Goal: Task Accomplishment & Management: Use online tool/utility

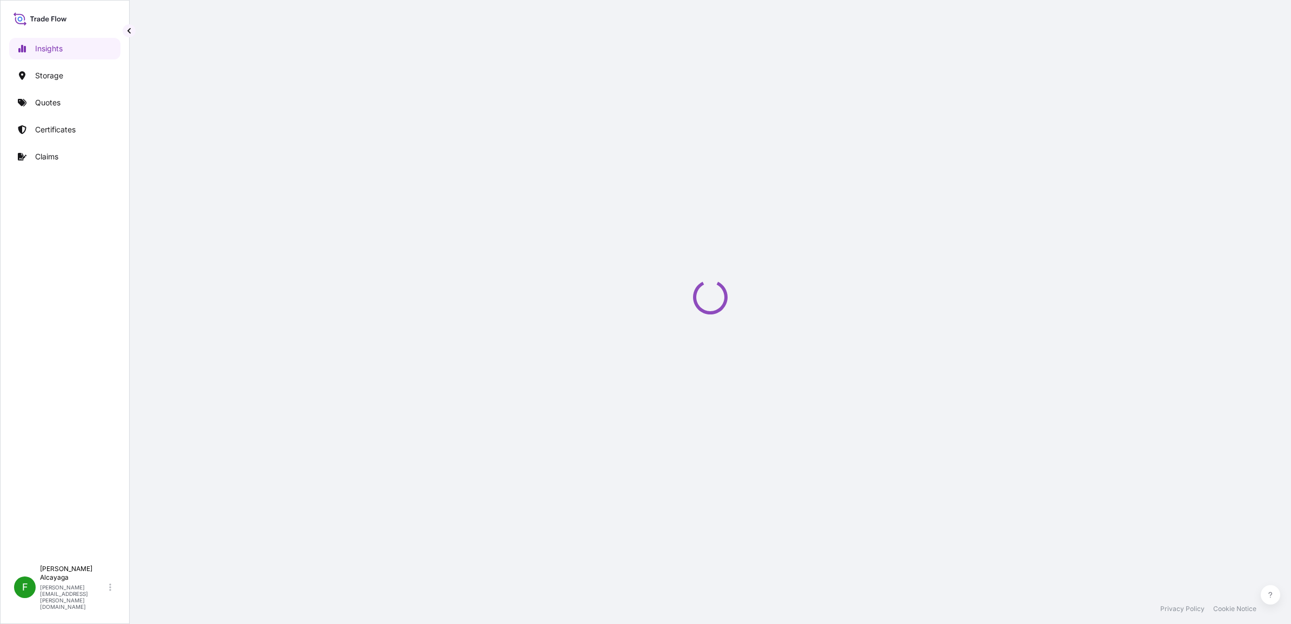
select select "2025"
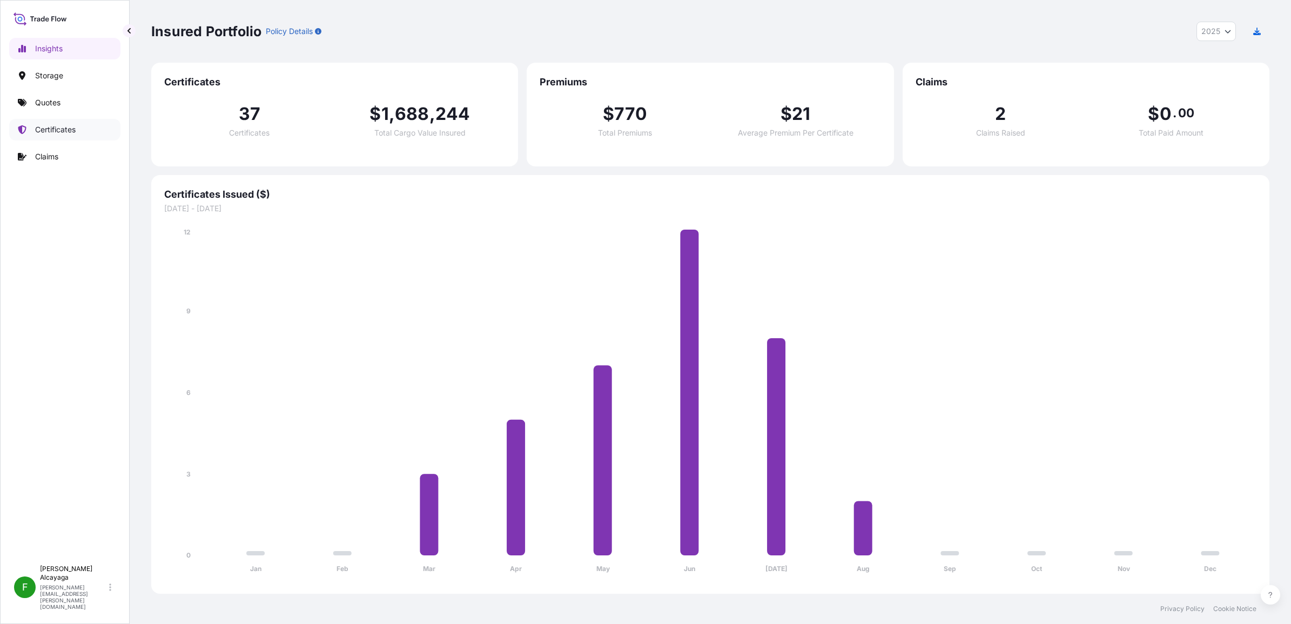
click at [50, 122] on link "Certificates" at bounding box center [64, 130] width 111 height 22
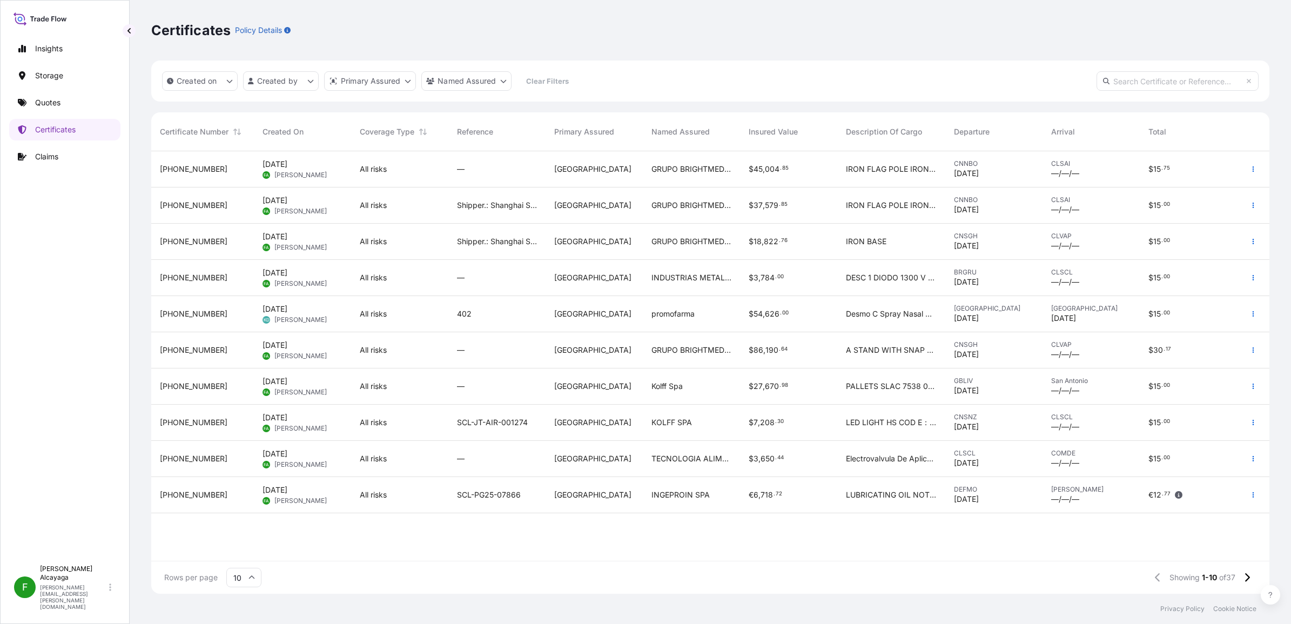
scroll to position [11, 11]
click at [722, 273] on span "INDUSTRIAS METALURGICAS SORENA" at bounding box center [691, 277] width 80 height 11
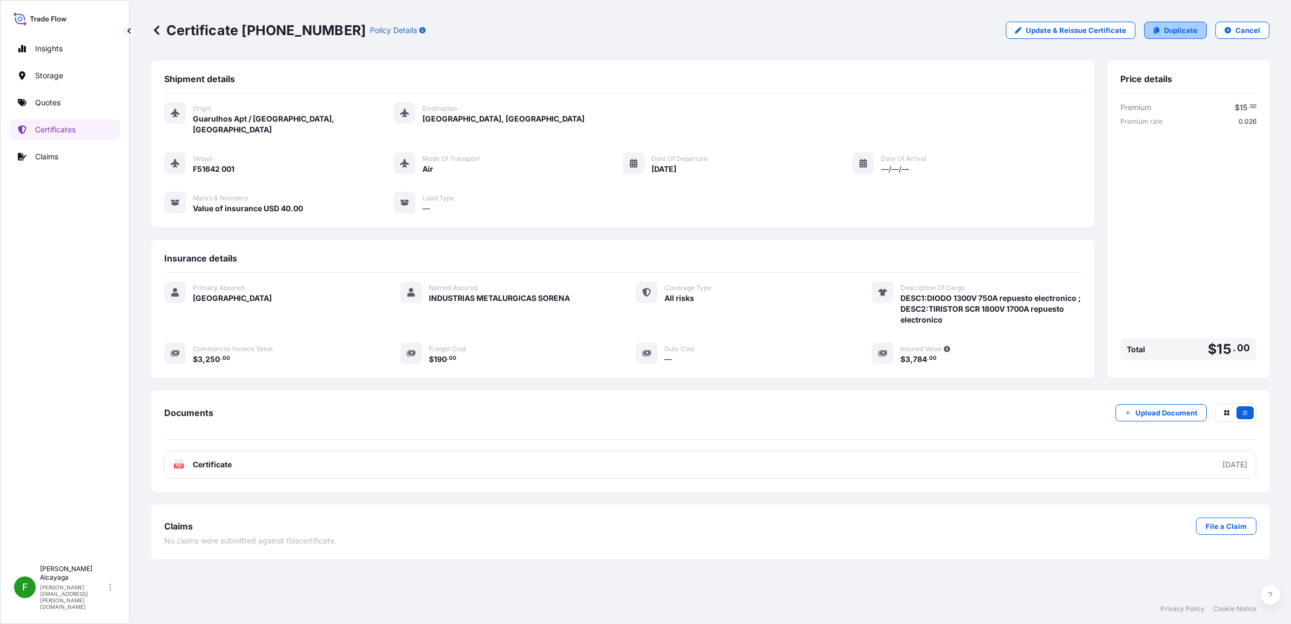
click at [1186, 31] on p "Duplicate" at bounding box center [1180, 30] width 33 height 11
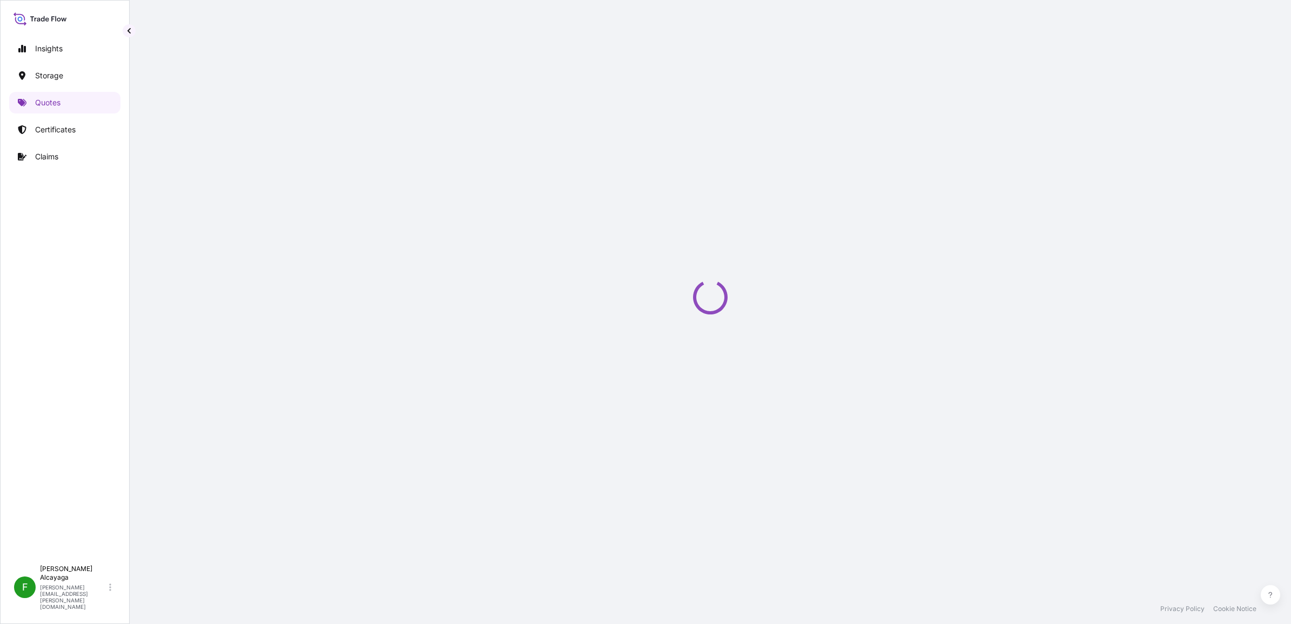
select select "Air"
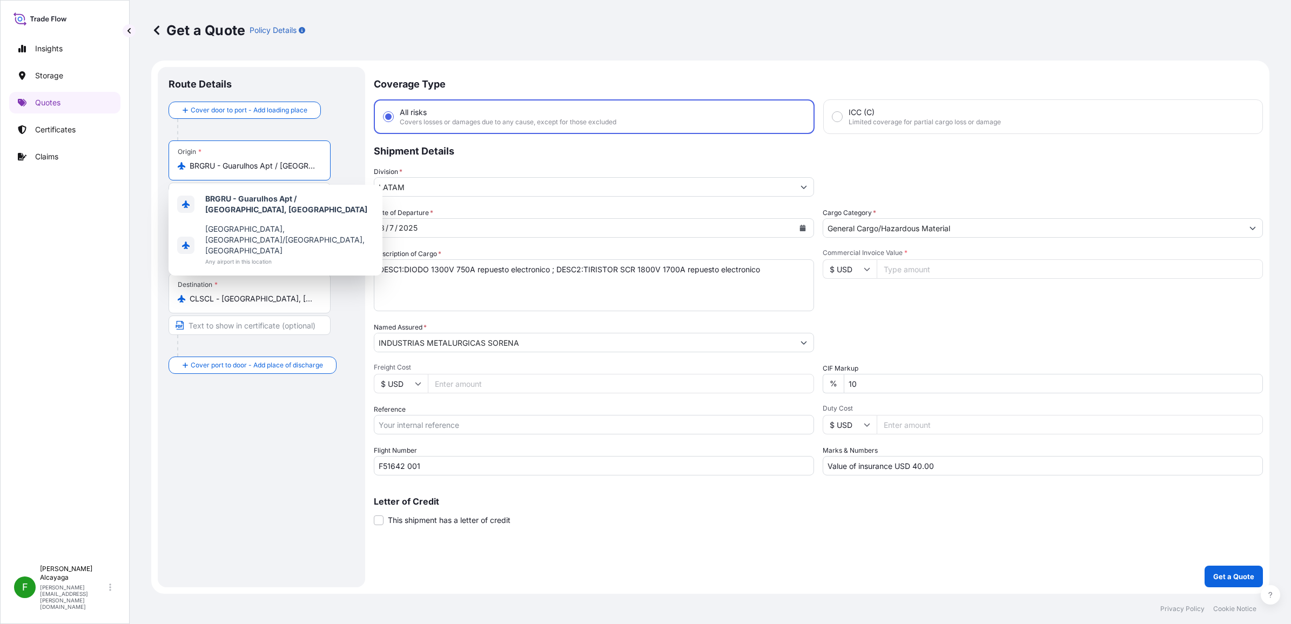
click at [282, 170] on input "BRGRU - Guarulhos Apt / Sao Paulo, Brazil" at bounding box center [253, 165] width 127 height 11
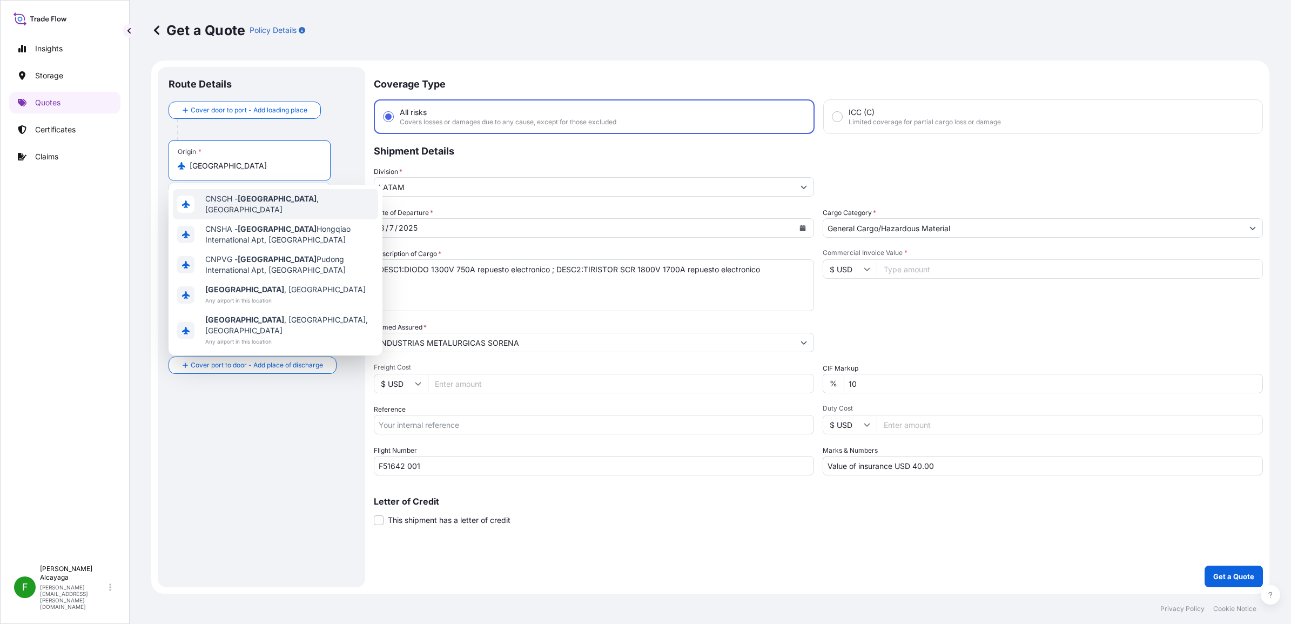
click at [263, 208] on div "CNSGH - Shanghai , China" at bounding box center [275, 204] width 205 height 30
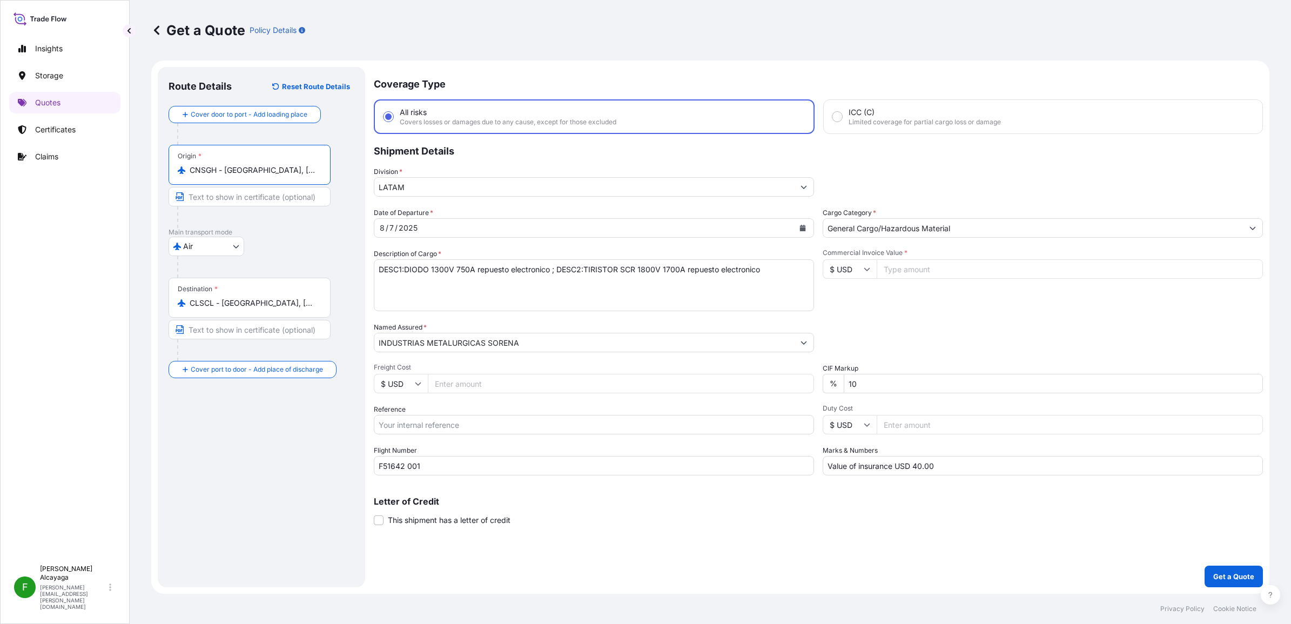
type input "CNSGH - Shanghai, China"
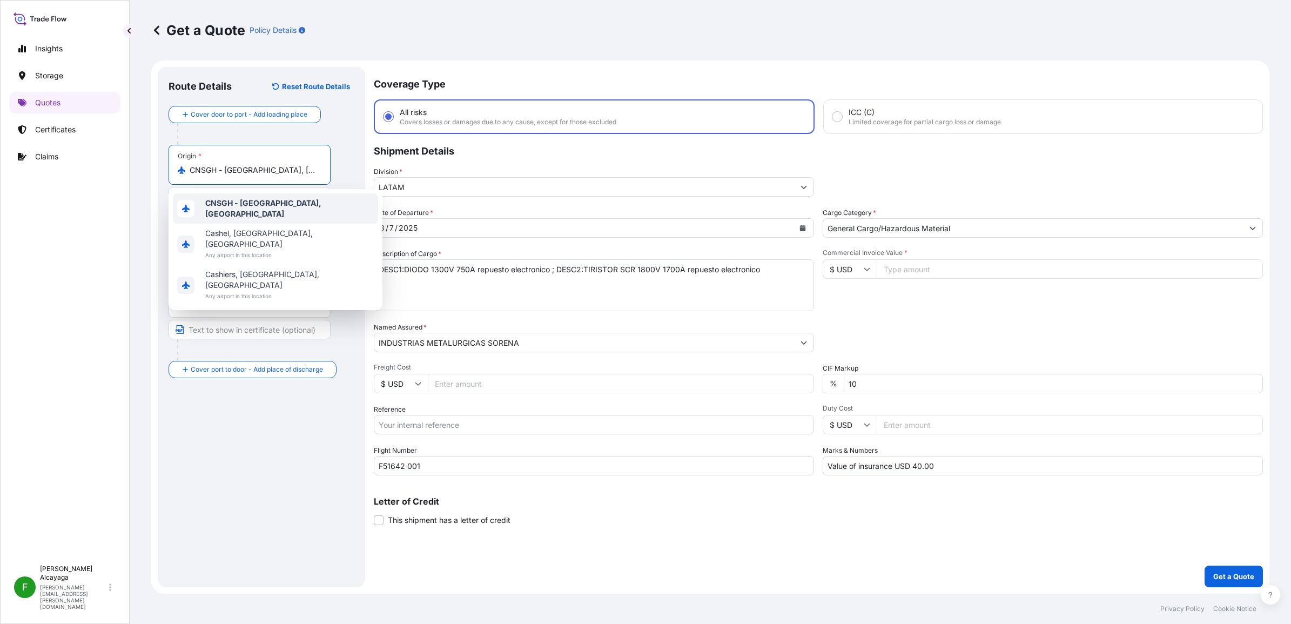
click at [452, 230] on div "8 / 7 / 2025" at bounding box center [584, 227] width 420 height 19
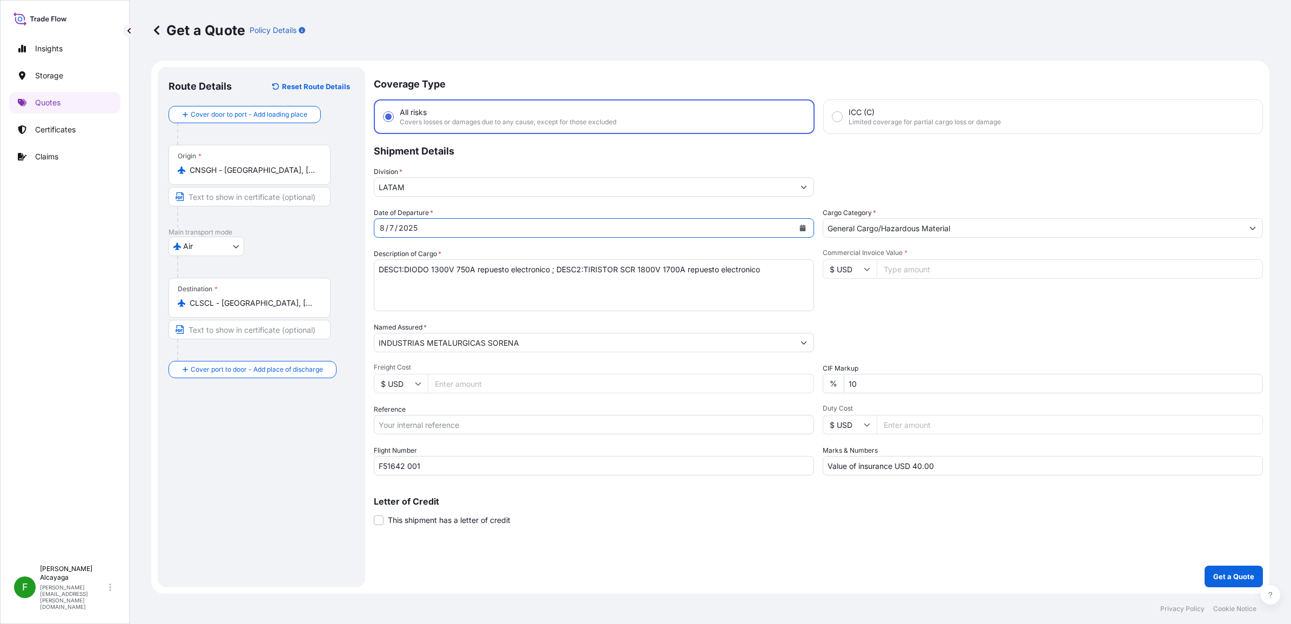
click at [452, 230] on div "8 / 7 / 2025" at bounding box center [584, 227] width 420 height 19
